Goal: Task Accomplishment & Management: Manage account settings

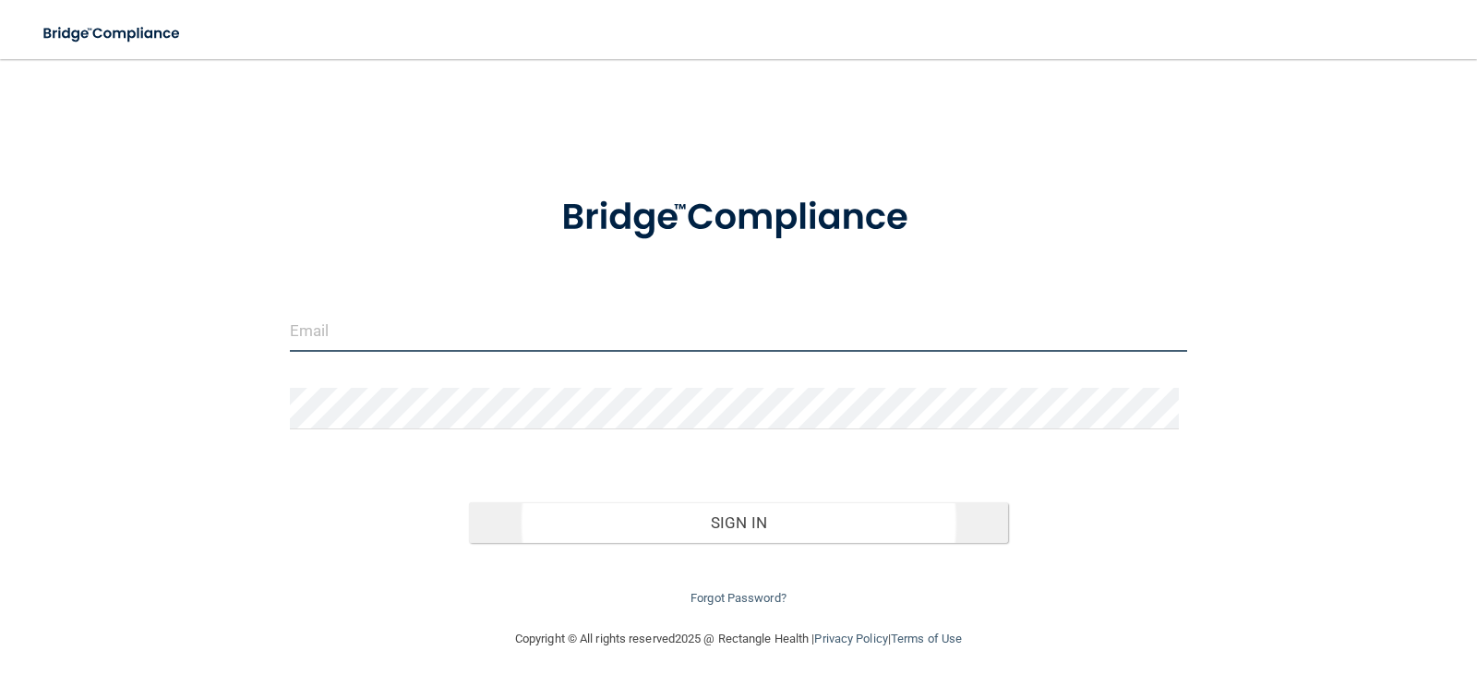
type input "[PERSON_NAME][EMAIL_ADDRESS][DOMAIN_NAME]"
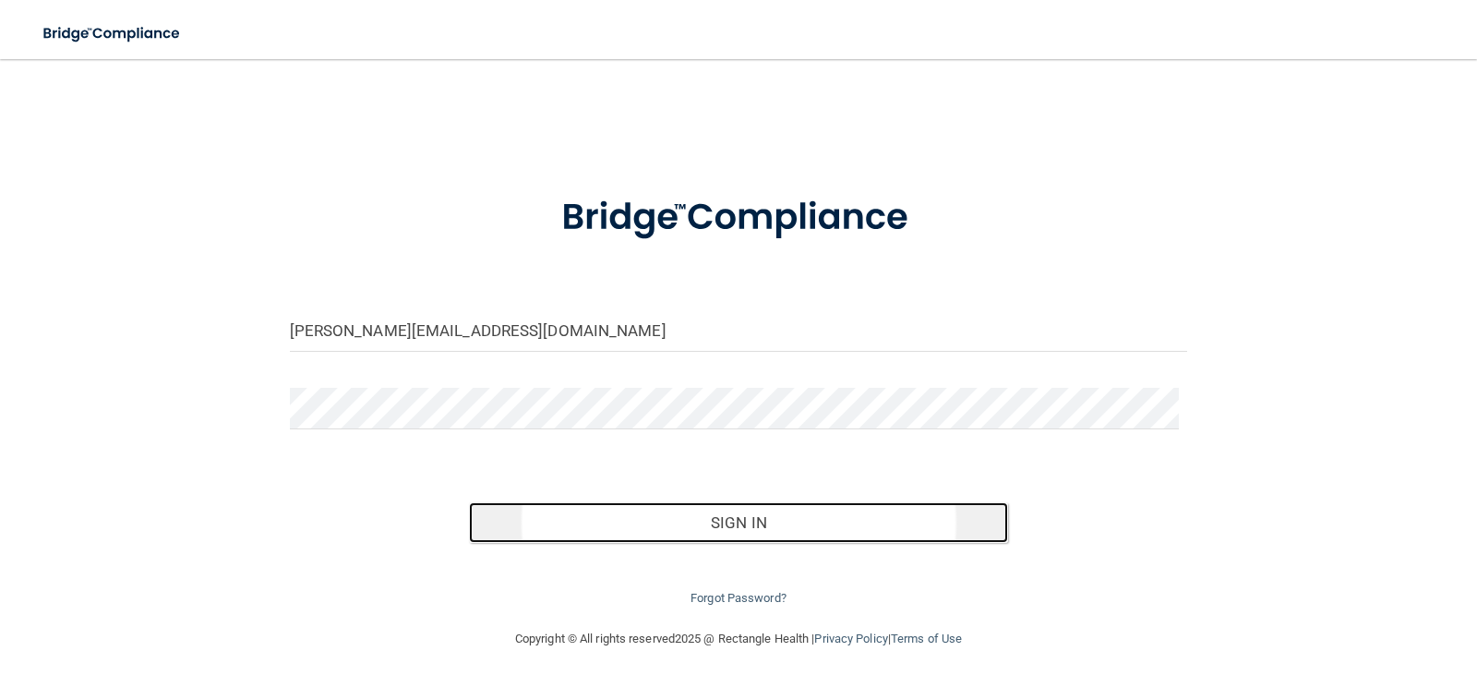
click at [752, 532] on button "Sign In" at bounding box center [738, 522] width 539 height 41
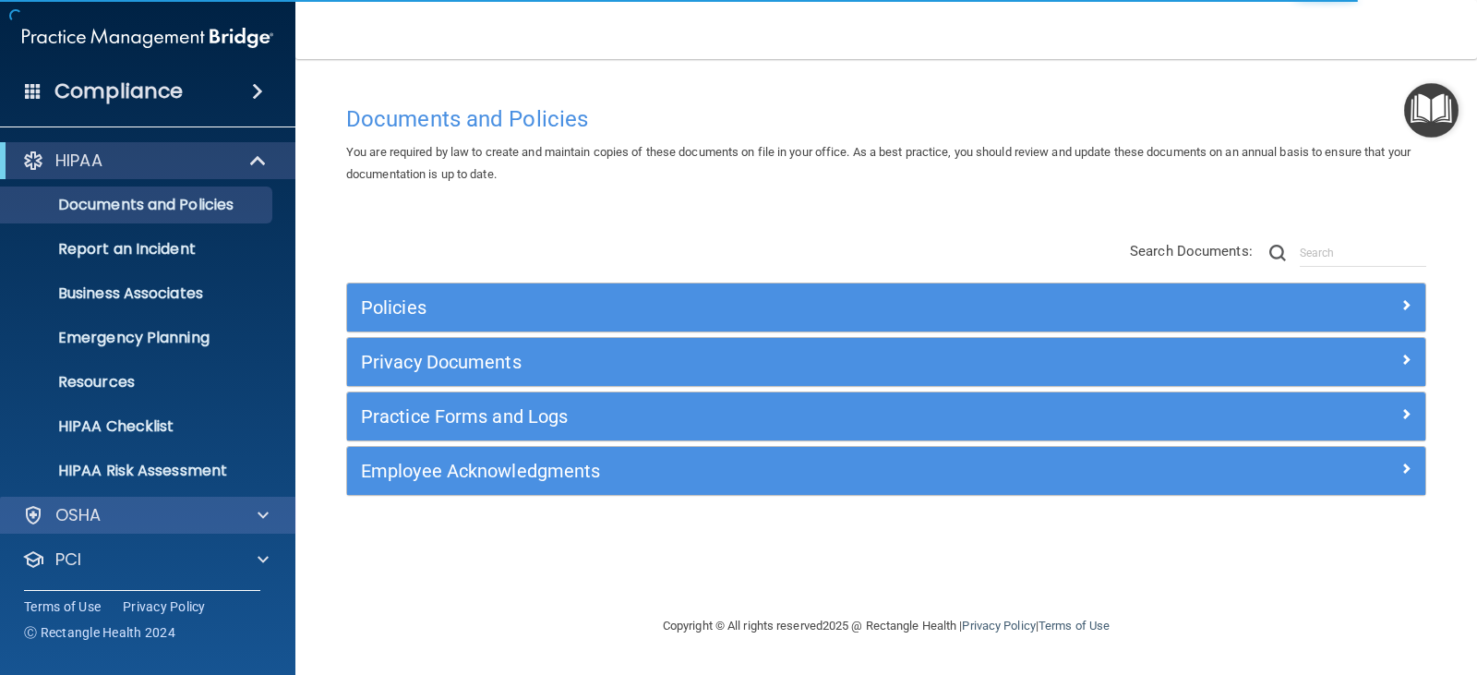
scroll to position [91, 0]
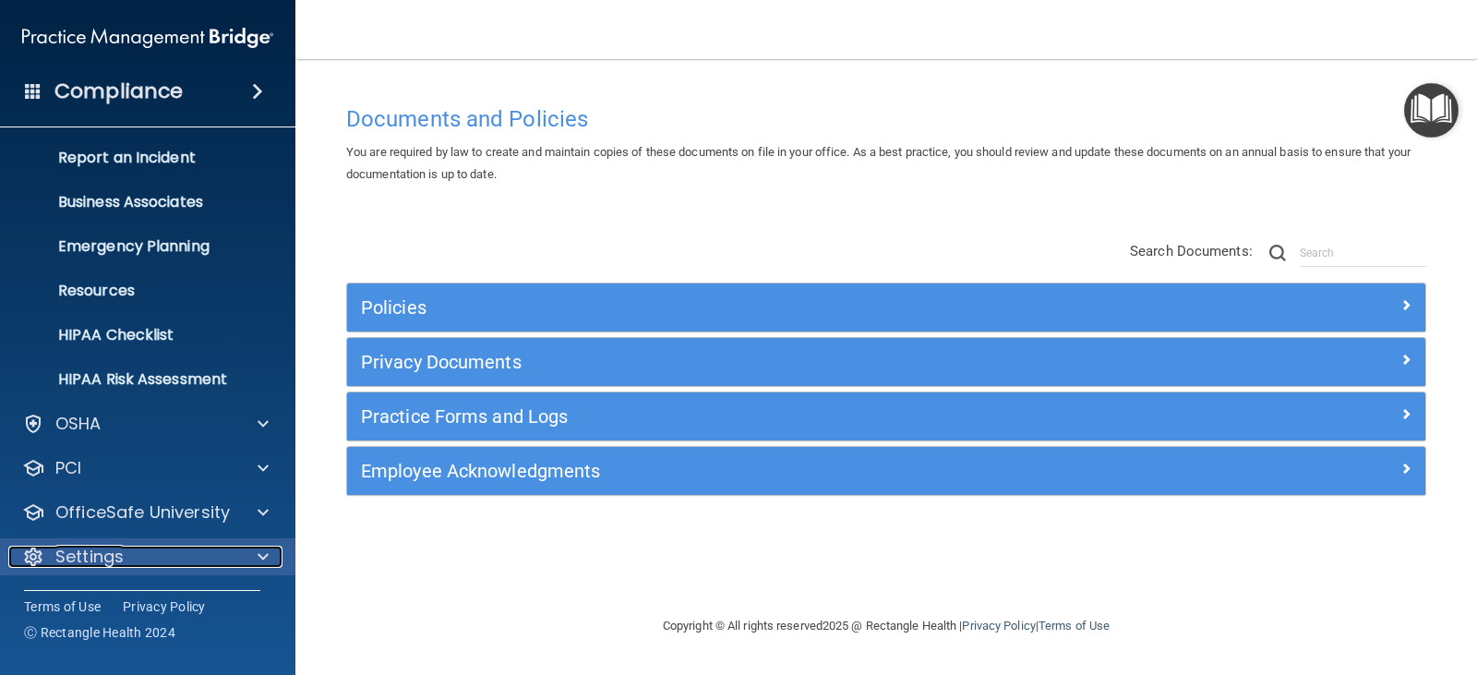
click at [267, 559] on span at bounding box center [263, 557] width 11 height 22
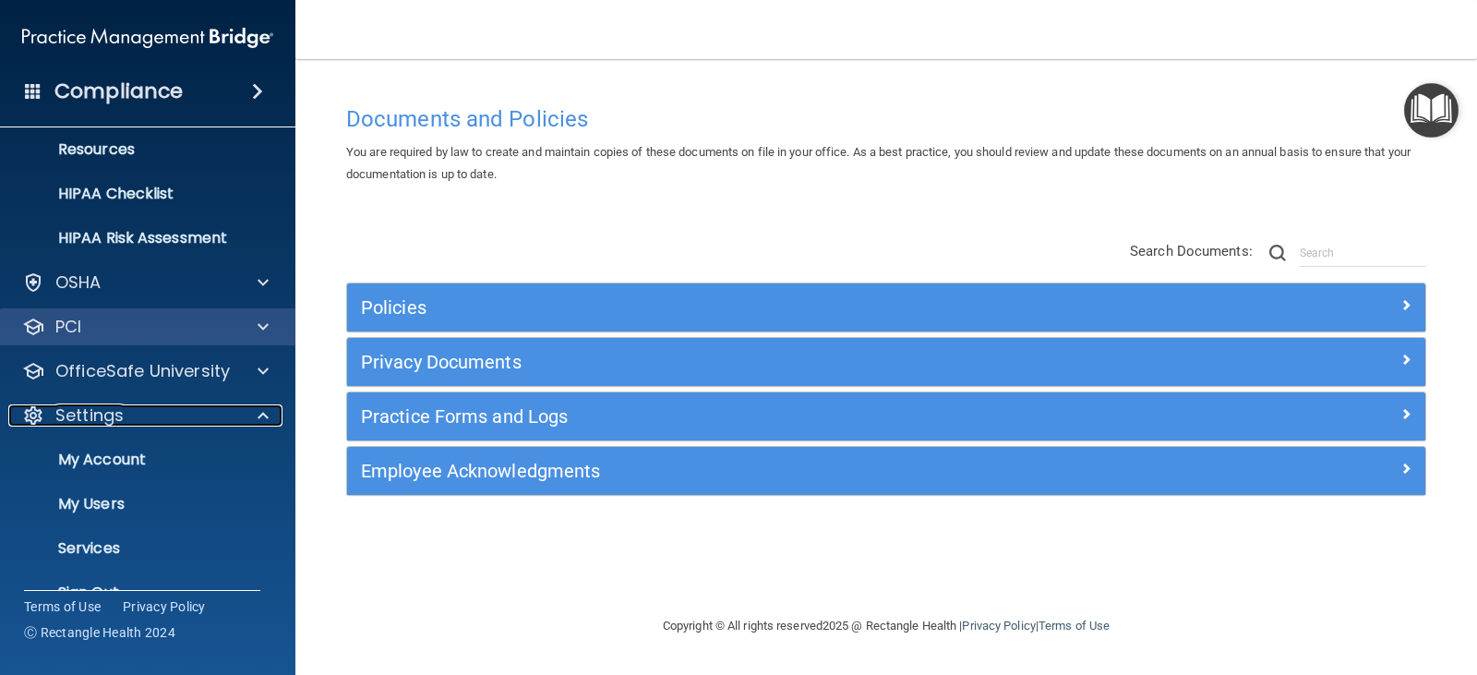
scroll to position [269, 0]
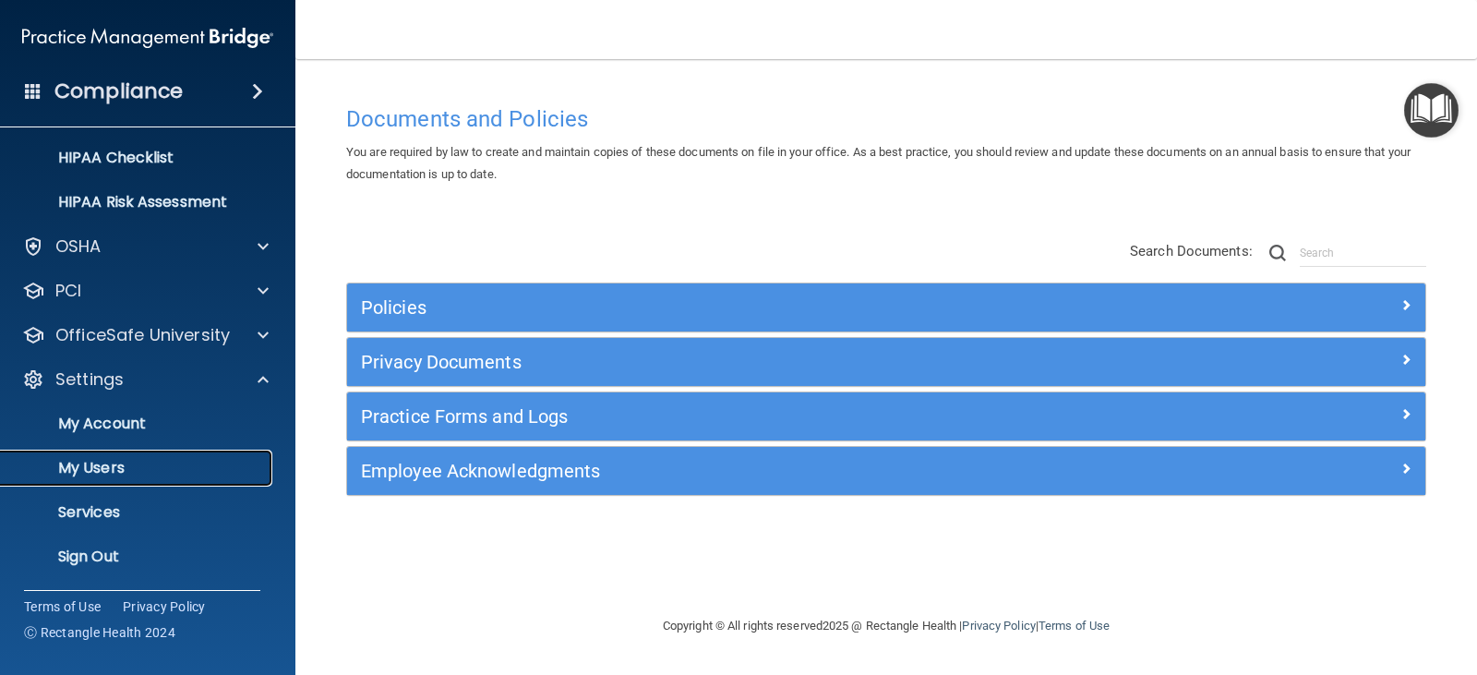
click at [189, 465] on p "My Users" at bounding box center [138, 468] width 252 height 18
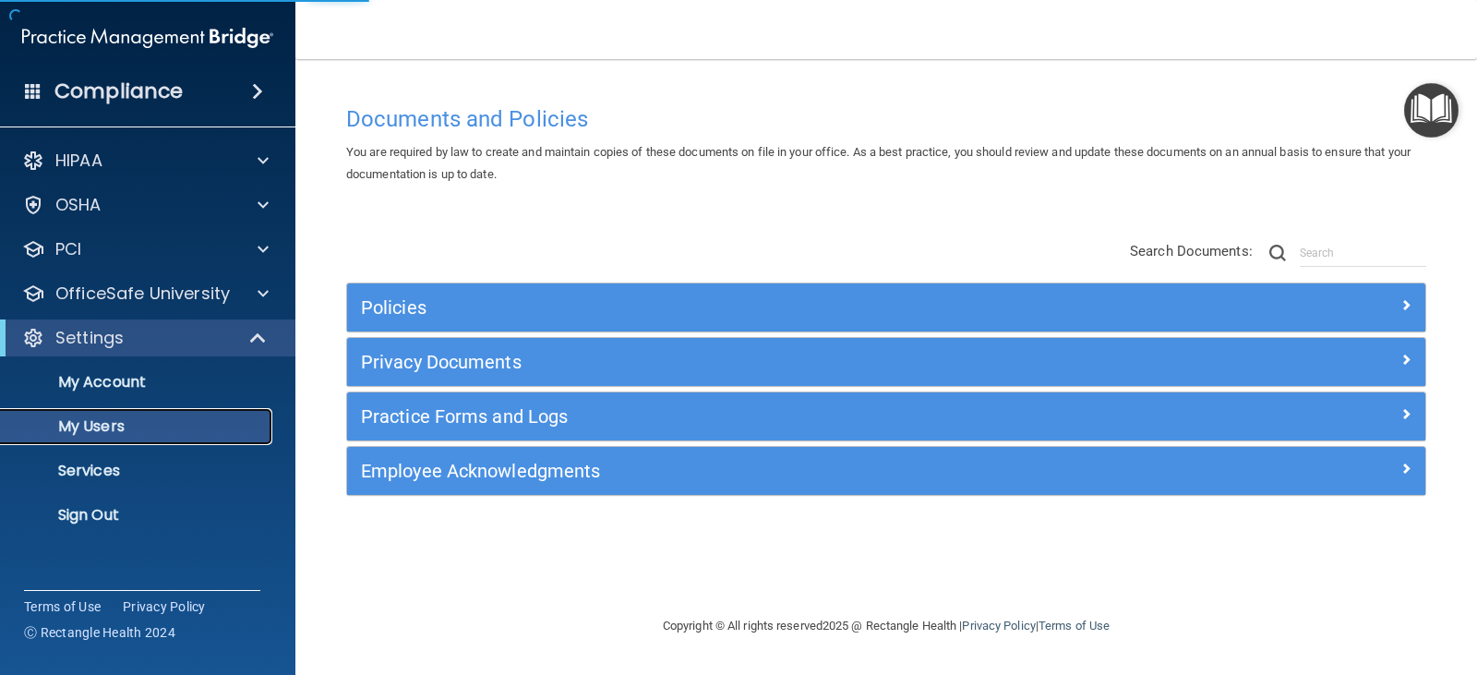
select select "20"
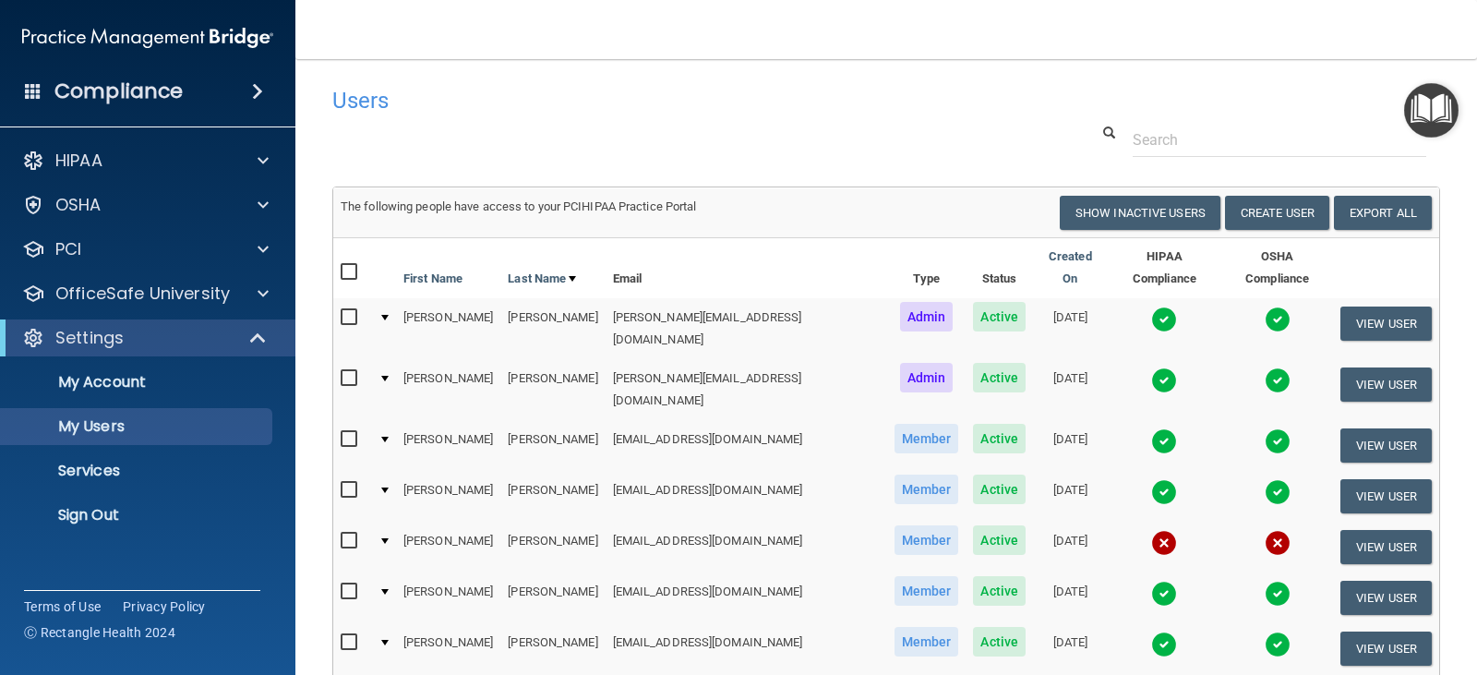
click at [389, 538] on div at bounding box center [384, 541] width 7 height 6
click at [389, 522] on td at bounding box center [383, 547] width 25 height 51
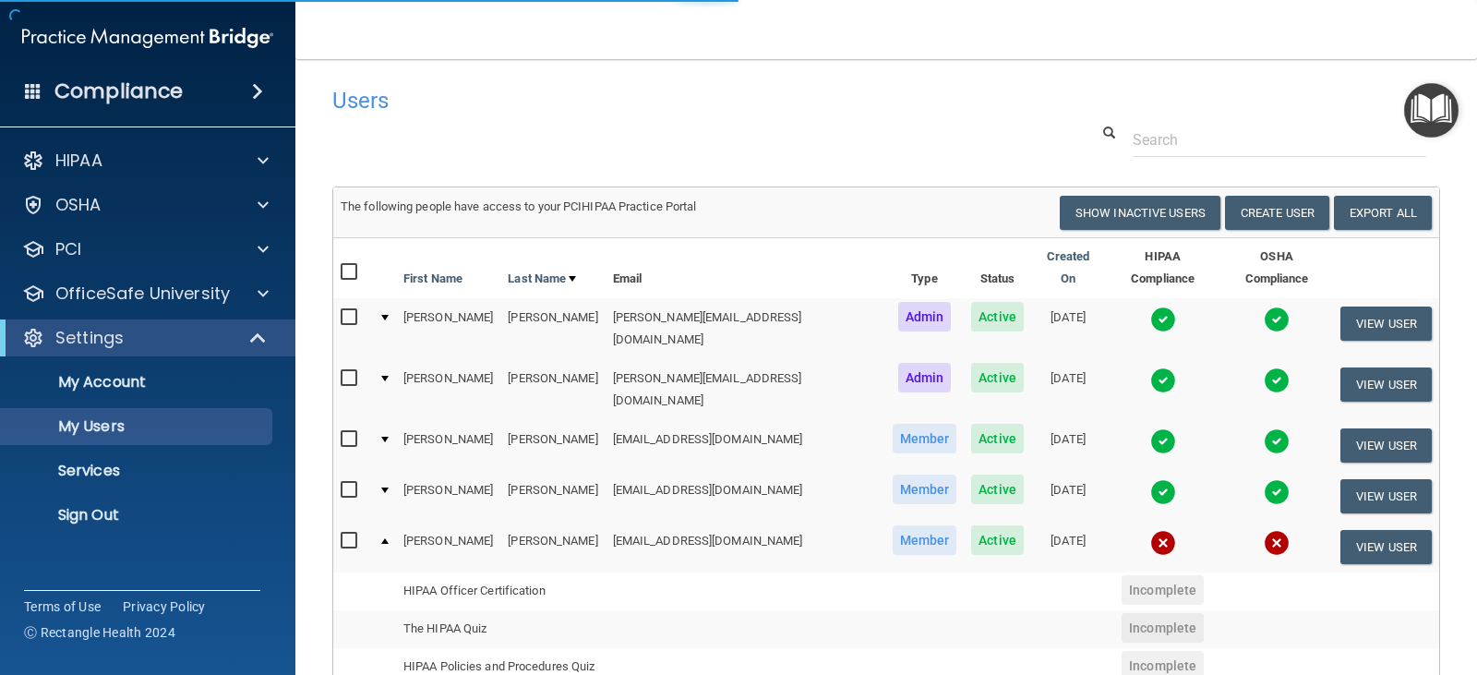
click at [349, 534] on input "checkbox" at bounding box center [351, 541] width 21 height 15
checkbox input "true"
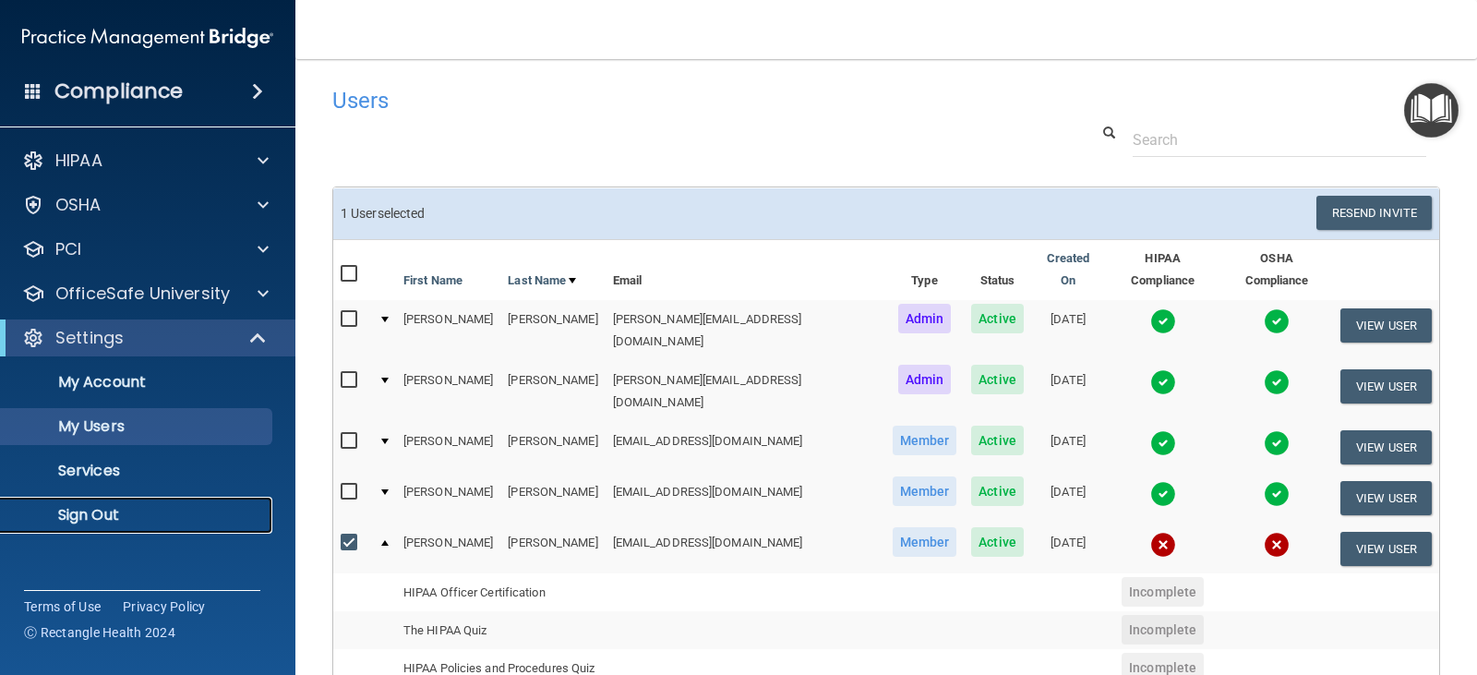
click at [106, 509] on p "Sign Out" at bounding box center [138, 515] width 252 height 18
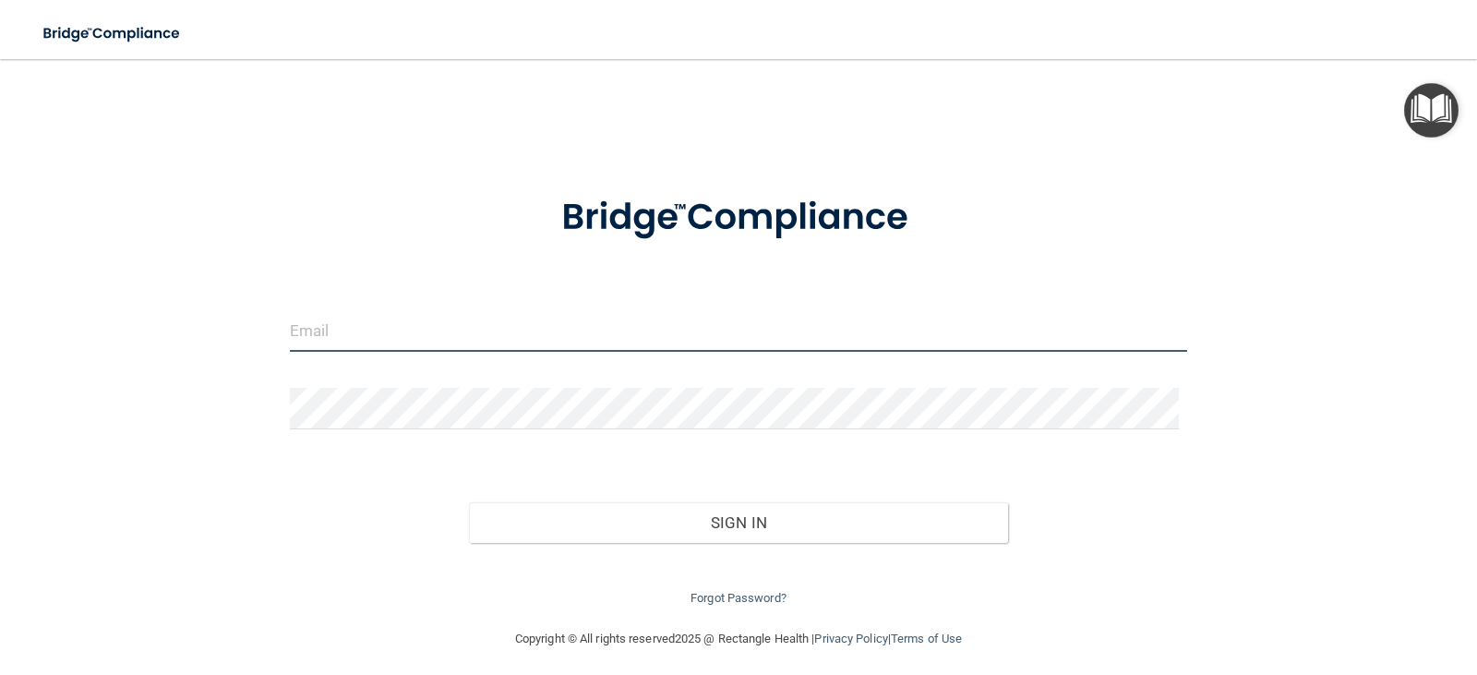
type input "[PERSON_NAME][EMAIL_ADDRESS][DOMAIN_NAME]"
